Goal: Find specific page/section: Find specific page/section

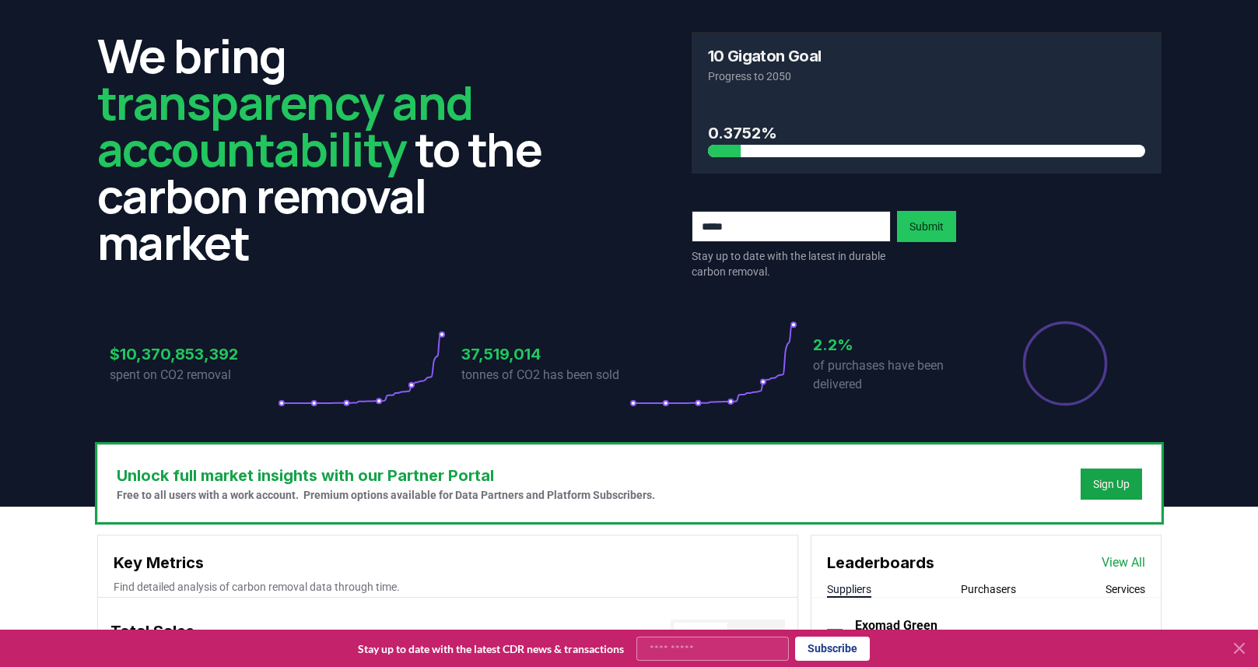
scroll to position [36, 0]
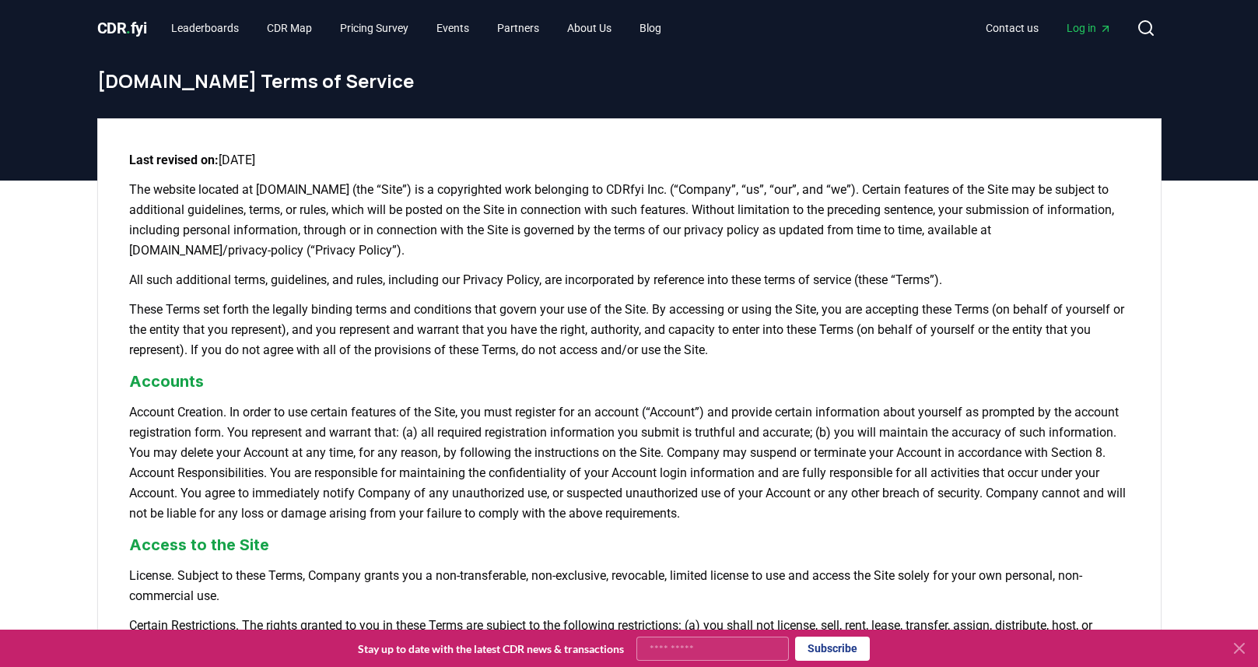
drag, startPoint x: 1244, startPoint y: 646, endPoint x: 1143, endPoint y: 561, distance: 132.5
click at [1244, 646] on icon at bounding box center [1239, 648] width 19 height 19
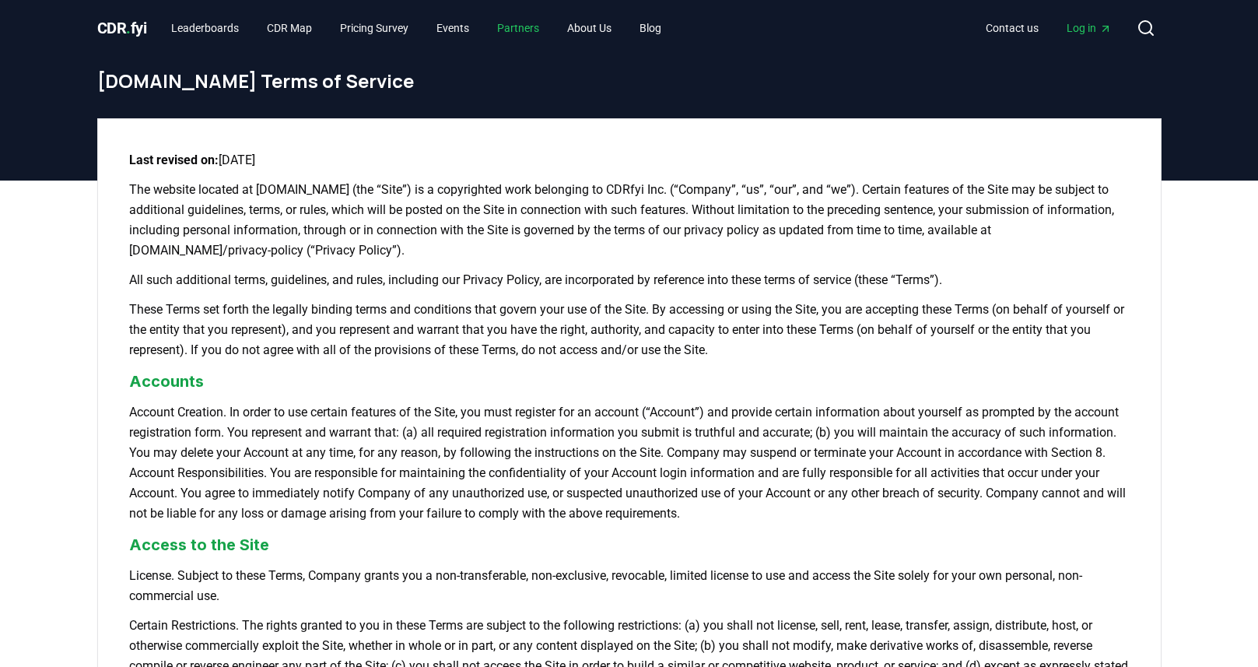
click at [534, 29] on link "Partners" at bounding box center [518, 28] width 67 height 28
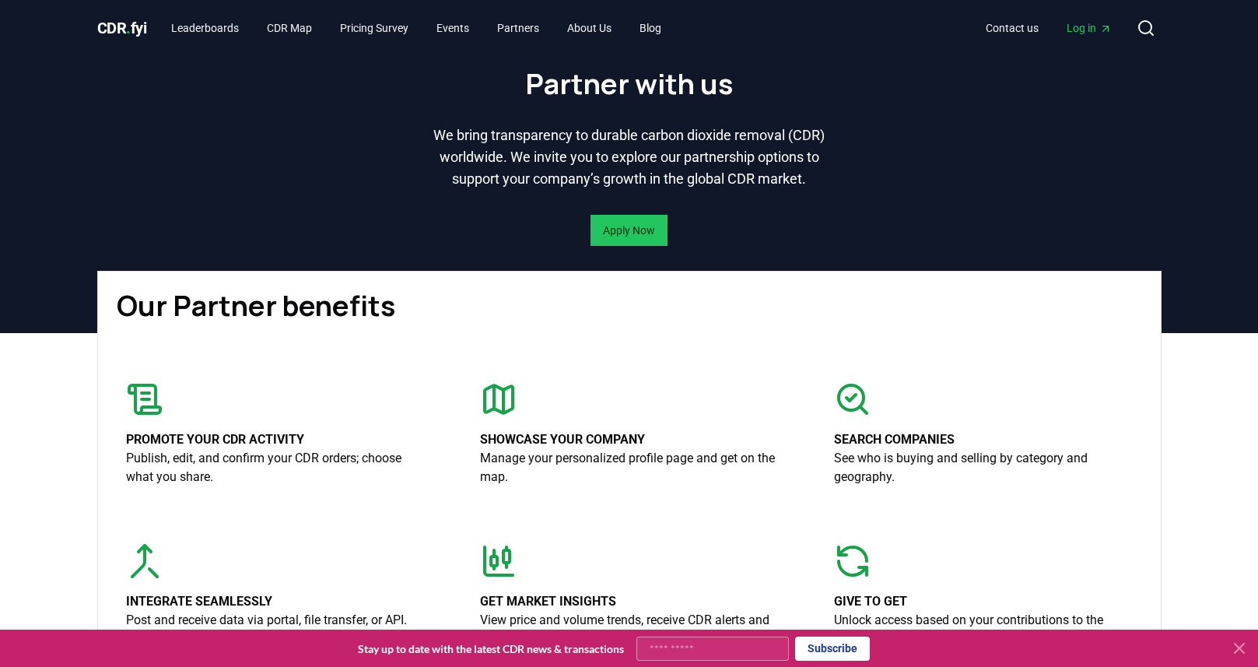
click at [138, 30] on span "CDR . fyi" at bounding box center [122, 28] width 50 height 19
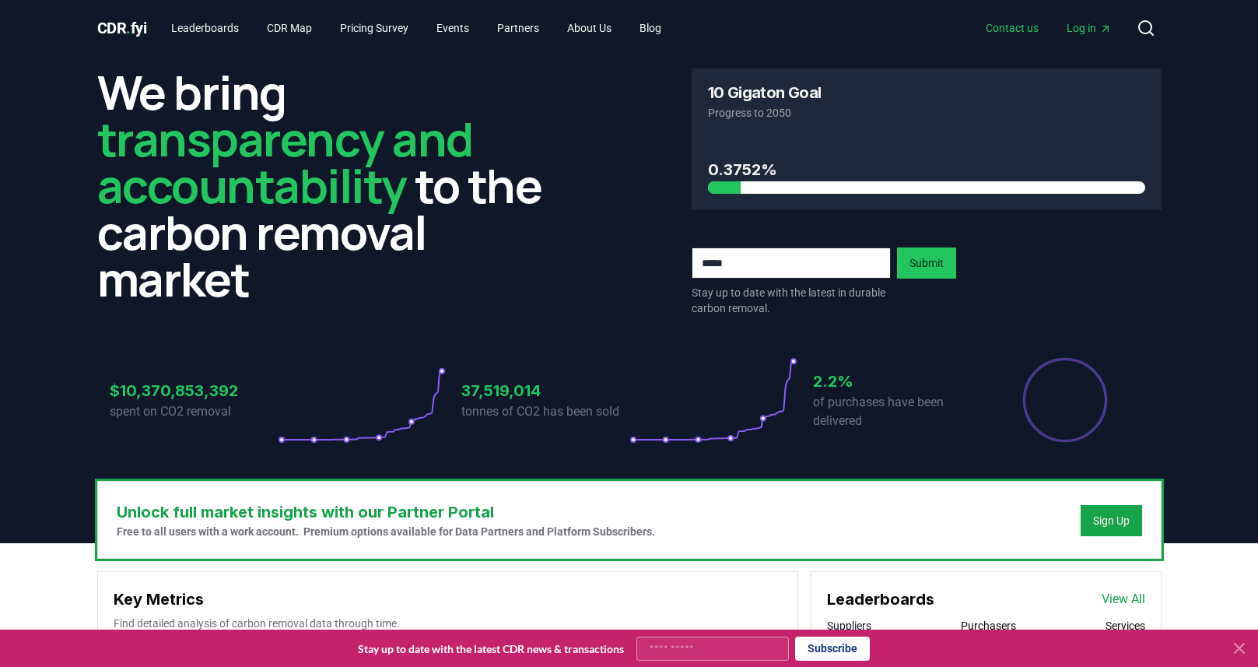
click at [1007, 31] on link "Contact us" at bounding box center [1012, 28] width 78 height 28
